Goal: Register for event/course

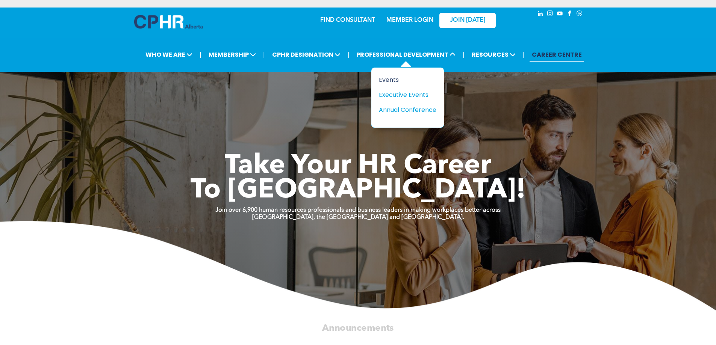
click at [393, 77] on div "Events" at bounding box center [405, 79] width 52 height 9
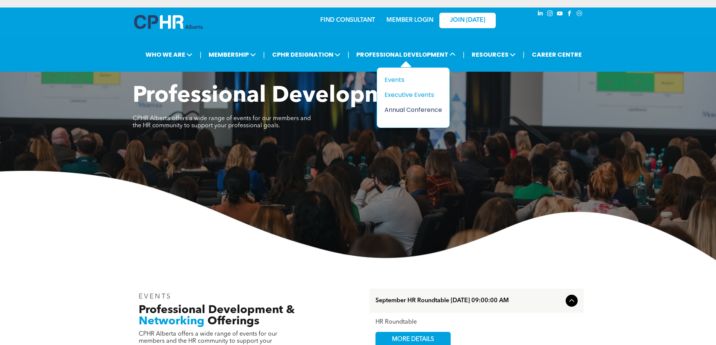
click at [410, 112] on div "Annual Conference" at bounding box center [410, 109] width 52 height 9
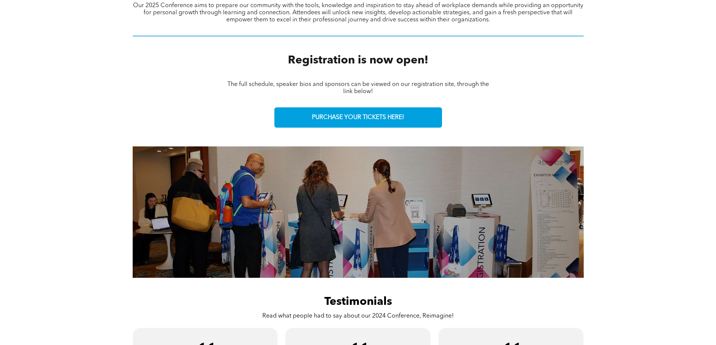
scroll to position [324, 0]
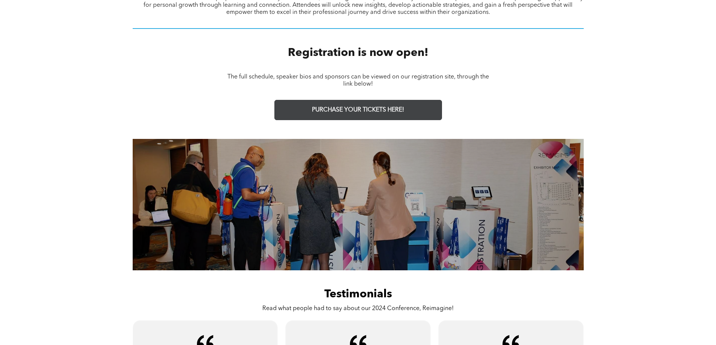
click at [312, 107] on span "PURCHASE YOUR TICKETS HERE!" at bounding box center [358, 110] width 92 height 7
